Goal: Find specific page/section: Find specific page/section

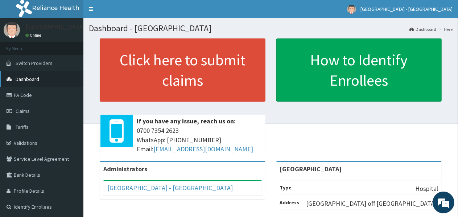
click at [31, 78] on span "Dashboard" at bounding box center [28, 79] width 24 height 7
click at [33, 79] on span "Dashboard" at bounding box center [28, 79] width 24 height 7
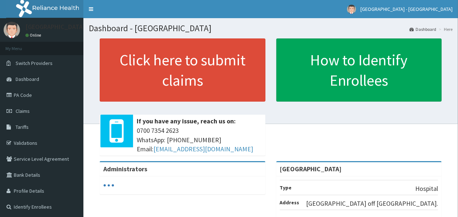
click at [404, 207] on p "[GEOGRAPHIC_DATA] off [GEOGRAPHIC_DATA]." at bounding box center [372, 203] width 132 height 9
click at [395, 196] on li "Address [STREET_ADDRESS]." at bounding box center [359, 202] width 158 height 15
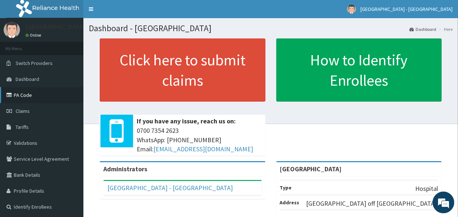
click at [25, 94] on link "PA Code" at bounding box center [41, 95] width 83 height 16
